Goal: Task Accomplishment & Management: Manage account settings

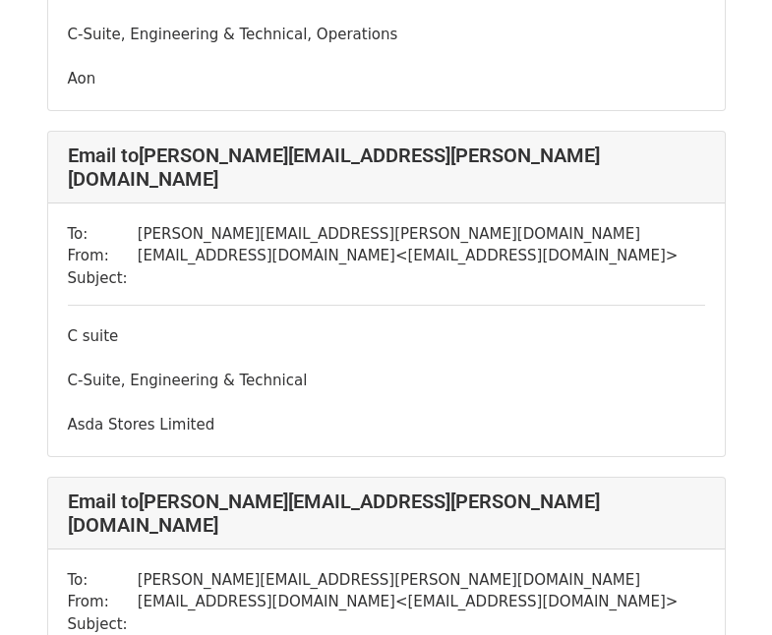
scroll to position [786, 0]
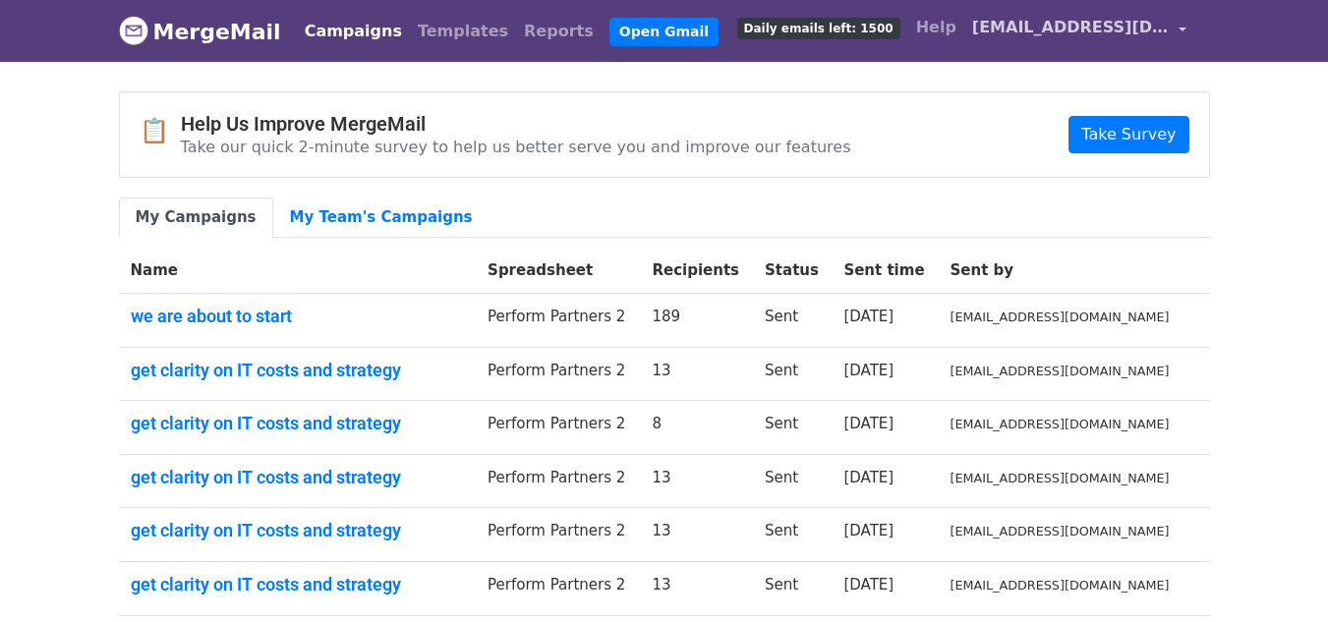
click at [1188, 28] on link "[EMAIL_ADDRESS][DOMAIN_NAME]" at bounding box center [1079, 31] width 230 height 46
